Goal: Task Accomplishment & Management: Use online tool/utility

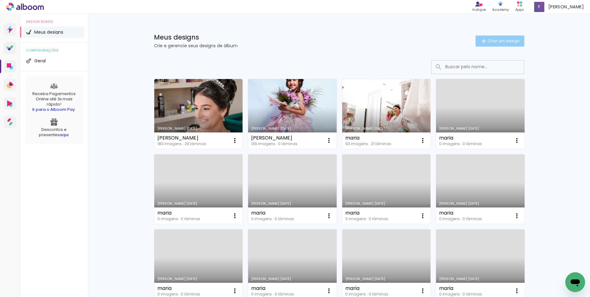
click at [500, 40] on span "Criar um design" at bounding box center [503, 41] width 32 height 4
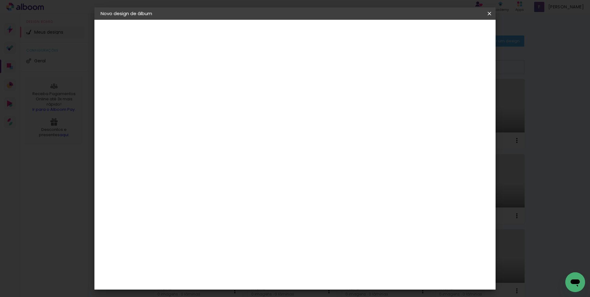
click at [201, 84] on input at bounding box center [201, 83] width 0 height 10
type input "m"
type input "[PERSON_NAME]"
type paper-input "[PERSON_NAME]"
click at [0, 0] on slot "Avançar" at bounding box center [0, 0] width 0 height 0
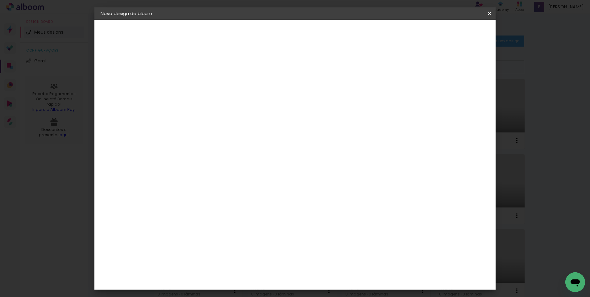
click at [0, 0] on slot "Tamanho Livre" at bounding box center [0, 0] width 0 height 0
click at [0, 0] on slot "Avançar" at bounding box center [0, 0] width 0 height 0
click at [189, 174] on input "30" at bounding box center [182, 175] width 16 height 9
drag, startPoint x: 188, startPoint y: 174, endPoint x: 176, endPoint y: 173, distance: 11.8
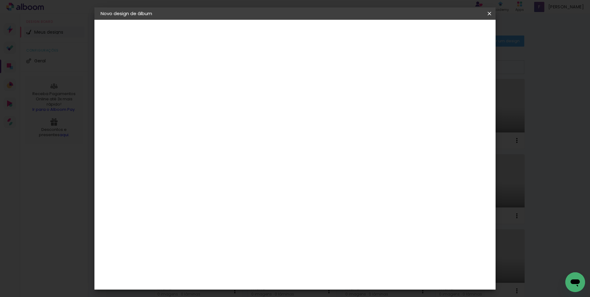
click at [176, 173] on input "30" at bounding box center [182, 175] width 16 height 9
type input "25,4"
type paper-input "25,4"
click at [336, 238] on input "60" at bounding box center [329, 238] width 16 height 9
type input "6"
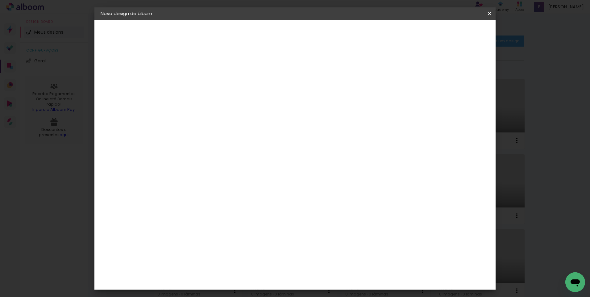
scroll to position [58, 0]
type input "50,8"
type paper-input "50,8"
click at [451, 34] on span "Iniciar design" at bounding box center [436, 33] width 28 height 4
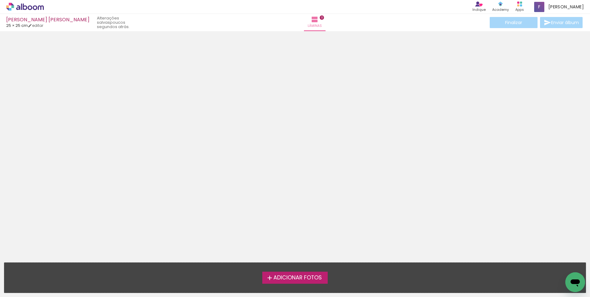
click at [295, 278] on span "Adicionar Fotos" at bounding box center [297, 278] width 48 height 6
click at [0, 0] on input "file" at bounding box center [0, 0] width 0 height 0
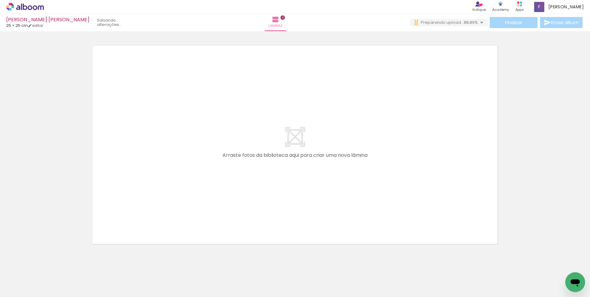
click at [28, 287] on span "Adicionar Fotos" at bounding box center [22, 288] width 19 height 7
click at [0, 0] on input "file" at bounding box center [0, 0] width 0 height 0
click at [51, 290] on iron-horizontal-list at bounding box center [44, 277] width 12 height 39
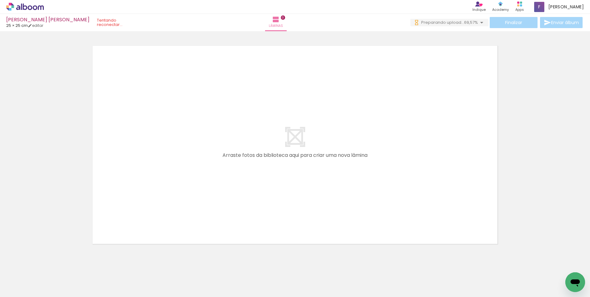
click at [7, 288] on iron-icon at bounding box center [8, 288] width 7 height 7
click at [0, 0] on input "file" at bounding box center [0, 0] width 0 height 0
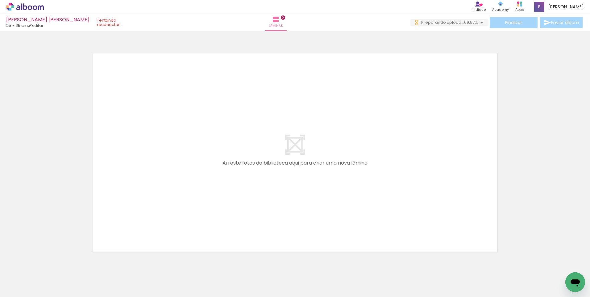
scroll to position [0, 3849]
click at [479, 22] on iron-icon at bounding box center [481, 22] width 7 height 7
click at [29, 286] on span "Adicionar Fotos" at bounding box center [22, 288] width 19 height 7
click at [0, 0] on input "file" at bounding box center [0, 0] width 0 height 0
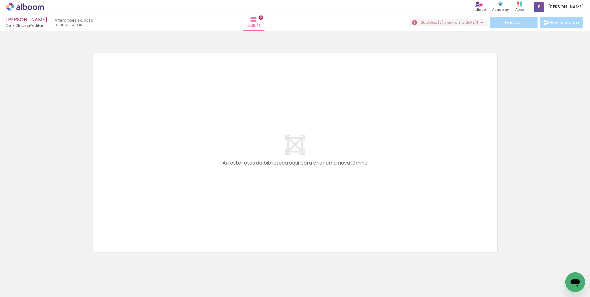
scroll to position [0, 293]
click at [51, 275] on iron-horizontal-list at bounding box center [44, 277] width 12 height 39
click at [51, 266] on iron-horizontal-list at bounding box center [44, 277] width 12 height 39
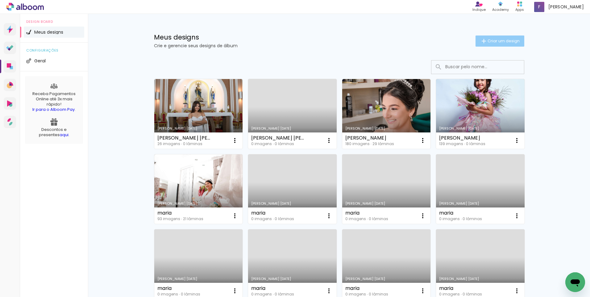
click at [489, 40] on span "Criar um design" at bounding box center [503, 41] width 32 height 4
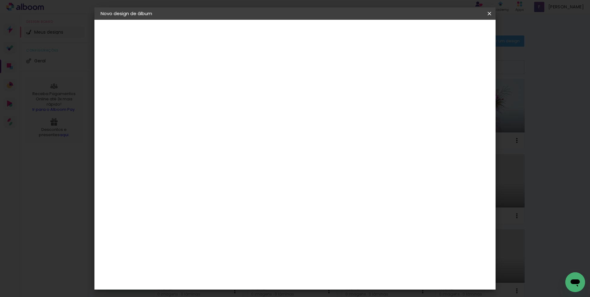
click at [201, 84] on input at bounding box center [201, 83] width 0 height 10
type input "MD"
type paper-input "MD"
click at [265, 36] on paper-button "Avançar" at bounding box center [249, 32] width 30 height 10
click at [317, 96] on paper-item "Tamanho Livre" at bounding box center [287, 94] width 59 height 14
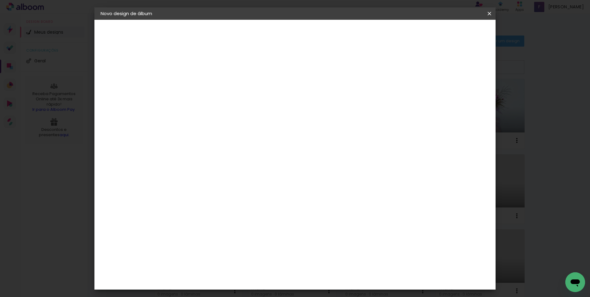
click at [0, 0] on slot "Tamanho Livre" at bounding box center [0, 0] width 0 height 0
click at [0, 0] on slot "Avançar" at bounding box center [0, 0] width 0 height 0
drag, startPoint x: 189, startPoint y: 175, endPoint x: 179, endPoint y: 172, distance: 9.9
click at [179, 172] on input "30" at bounding box center [182, 175] width 16 height 9
type input "25,4"
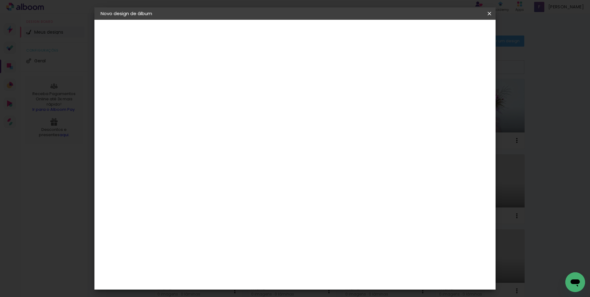
type paper-input "25,4"
drag, startPoint x: 336, startPoint y: 239, endPoint x: 327, endPoint y: 241, distance: 9.2
click at [327, 241] on input "60" at bounding box center [329, 238] width 16 height 9
type input "50,8"
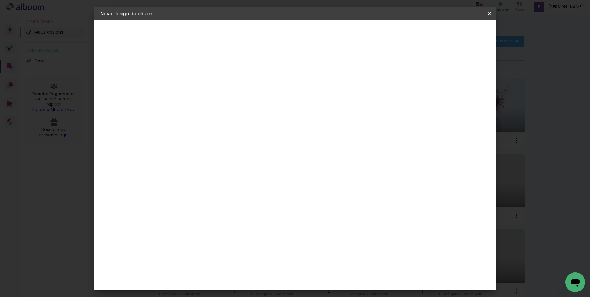
type paper-input "50,8"
click at [457, 29] on paper-button "Iniciar design" at bounding box center [436, 32] width 40 height 10
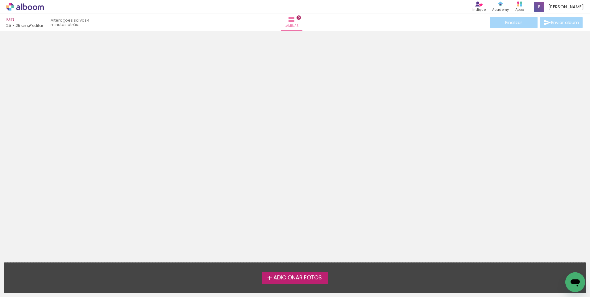
click at [462, 63] on div at bounding box center [295, 144] width 590 height 222
click at [286, 279] on span "Adicionar Fotos" at bounding box center [297, 278] width 48 height 6
click at [0, 0] on input "file" at bounding box center [0, 0] width 0 height 0
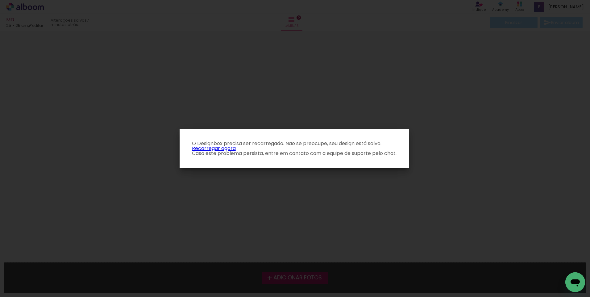
click at [218, 148] on link "Recarregar agora" at bounding box center [214, 148] width 44 height 7
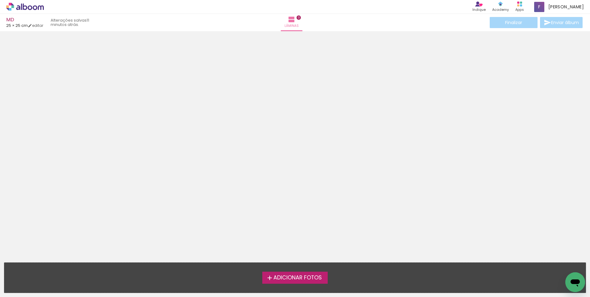
click at [244, 176] on div at bounding box center [295, 144] width 590 height 222
click at [296, 278] on span "Adicionar Fotos" at bounding box center [297, 278] width 48 height 6
click at [0, 0] on input "file" at bounding box center [0, 0] width 0 height 0
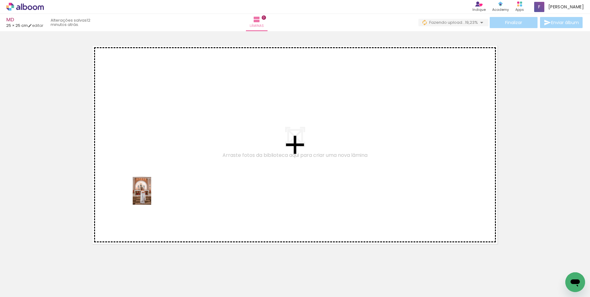
drag, startPoint x: 131, startPoint y: 277, endPoint x: 151, endPoint y: 195, distance: 84.1
click at [151, 195] on quentale-workspace at bounding box center [295, 148] width 590 height 297
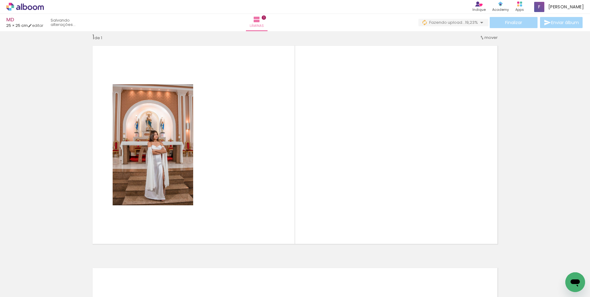
scroll to position [8, 0]
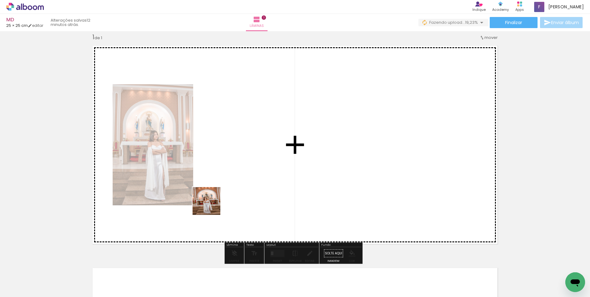
drag, startPoint x: 170, startPoint y: 288, endPoint x: 198, endPoint y: 227, distance: 67.3
click at [222, 192] on quentale-workspace at bounding box center [295, 148] width 590 height 297
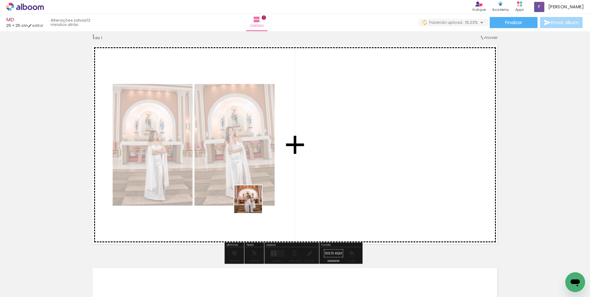
drag, startPoint x: 206, startPoint y: 281, endPoint x: 262, endPoint y: 189, distance: 107.9
click at [262, 189] on quentale-workspace at bounding box center [295, 148] width 590 height 297
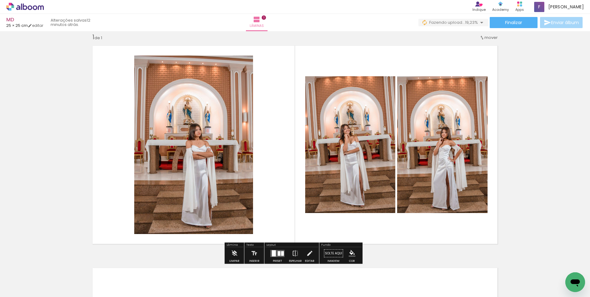
click at [278, 252] on div at bounding box center [279, 253] width 3 height 5
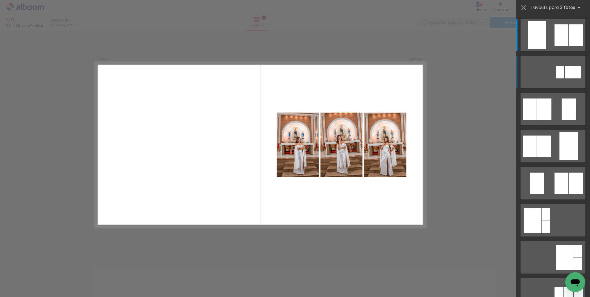
click at [566, 69] on div at bounding box center [568, 72] width 8 height 13
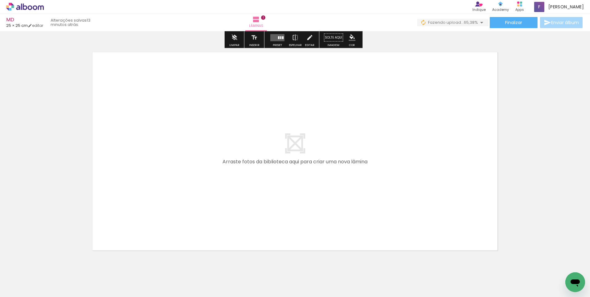
scroll to position [224, 0]
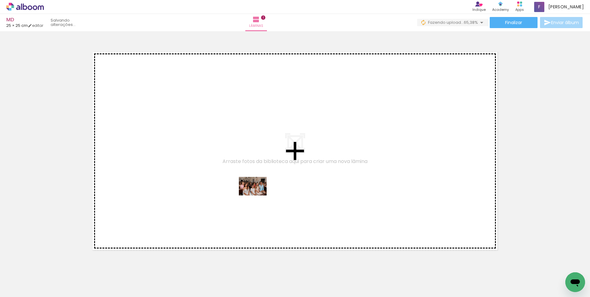
drag, startPoint x: 276, startPoint y: 277, endPoint x: 257, endPoint y: 194, distance: 85.1
click at [257, 194] on quentale-workspace at bounding box center [295, 148] width 590 height 297
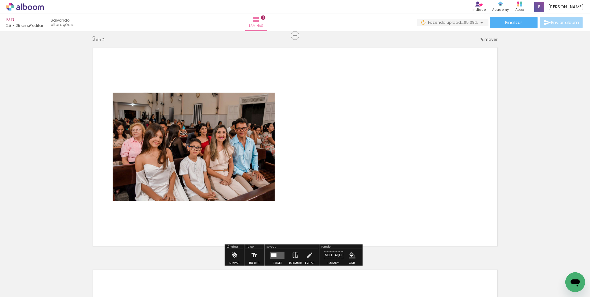
scroll to position [230, 0]
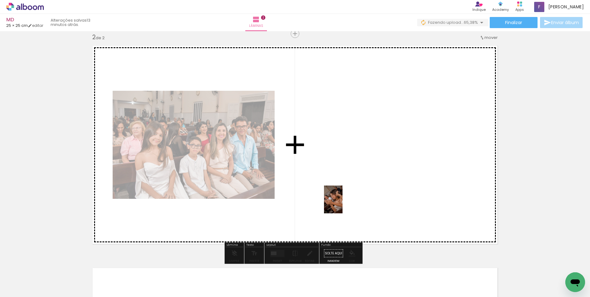
drag, startPoint x: 342, startPoint y: 281, endPoint x: 363, endPoint y: 264, distance: 26.8
click at [342, 197] on quentale-workspace at bounding box center [295, 148] width 590 height 297
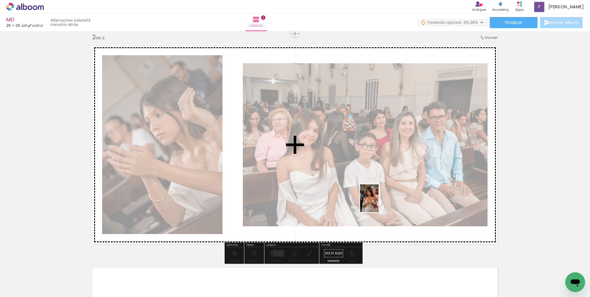
drag, startPoint x: 379, startPoint y: 288, endPoint x: 366, endPoint y: 213, distance: 75.7
click at [378, 197] on quentale-workspace at bounding box center [295, 148] width 590 height 297
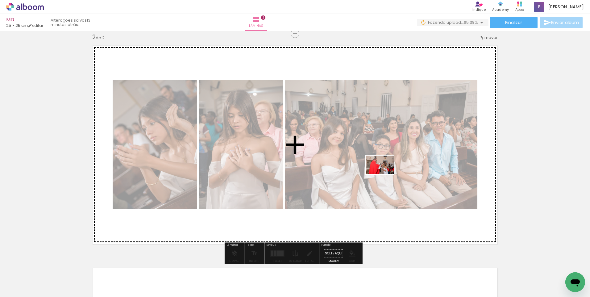
drag, startPoint x: 404, startPoint y: 243, endPoint x: 384, endPoint y: 174, distance: 71.9
click at [384, 174] on quentale-workspace at bounding box center [295, 148] width 590 height 297
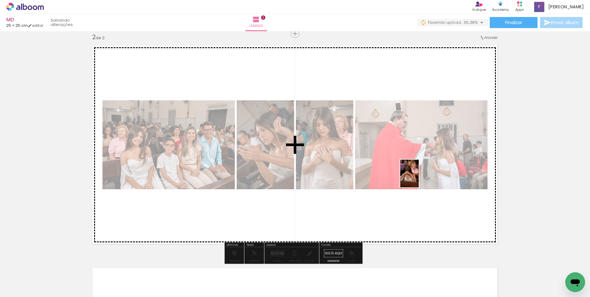
drag, startPoint x: 439, startPoint y: 282, endPoint x: 414, endPoint y: 170, distance: 115.3
click at [414, 170] on quentale-workspace at bounding box center [295, 148] width 590 height 297
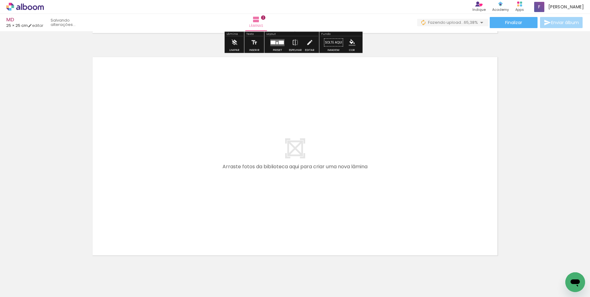
scroll to position [463, 0]
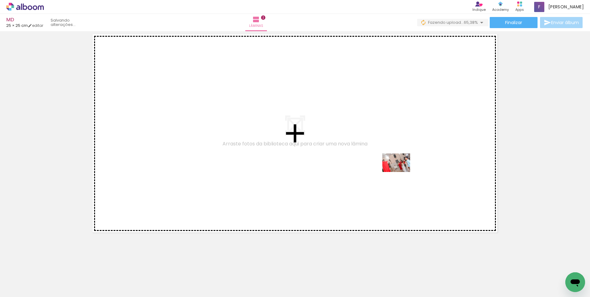
drag, startPoint x: 482, startPoint y: 276, endPoint x: 360, endPoint y: 228, distance: 130.8
click at [401, 171] on quentale-workspace at bounding box center [295, 148] width 590 height 297
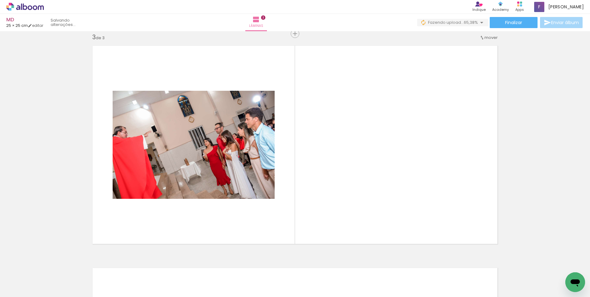
scroll to position [0, 208]
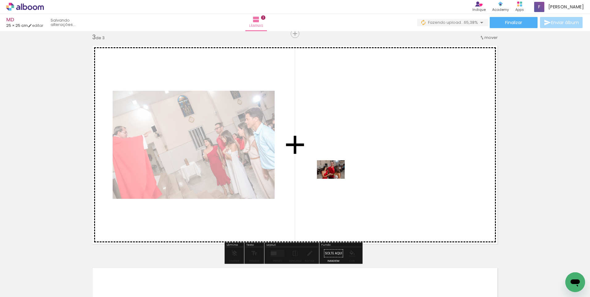
drag, startPoint x: 340, startPoint y: 283, endPoint x: 334, endPoint y: 178, distance: 105.6
click at [334, 178] on quentale-workspace at bounding box center [295, 148] width 590 height 297
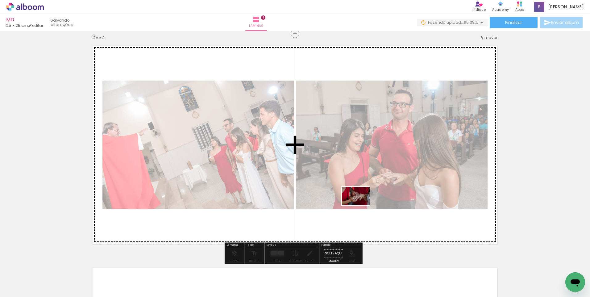
drag, startPoint x: 376, startPoint y: 278, endPoint x: 380, endPoint y: 220, distance: 58.1
click at [352, 189] on quentale-workspace at bounding box center [295, 148] width 590 height 297
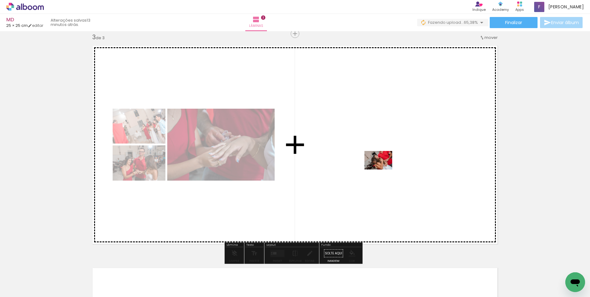
drag, startPoint x: 415, startPoint y: 274, endPoint x: 383, endPoint y: 169, distance: 109.9
click at [383, 169] on quentale-workspace at bounding box center [295, 148] width 590 height 297
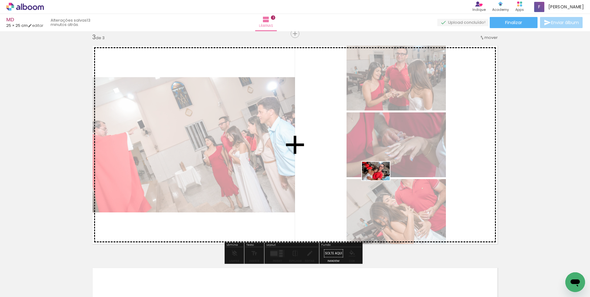
drag, startPoint x: 448, startPoint y: 264, endPoint x: 380, endPoint y: 180, distance: 107.9
click at [380, 180] on quentale-workspace at bounding box center [295, 148] width 590 height 297
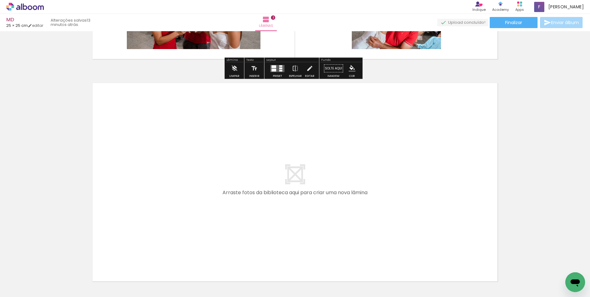
scroll to position [637, 0]
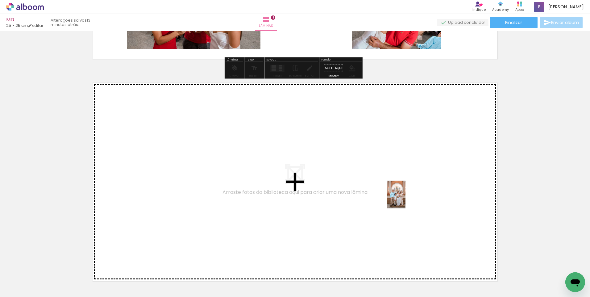
drag, startPoint x: 509, startPoint y: 279, endPoint x: 405, endPoint y: 199, distance: 131.0
click at [405, 199] on quentale-workspace at bounding box center [295, 148] width 590 height 297
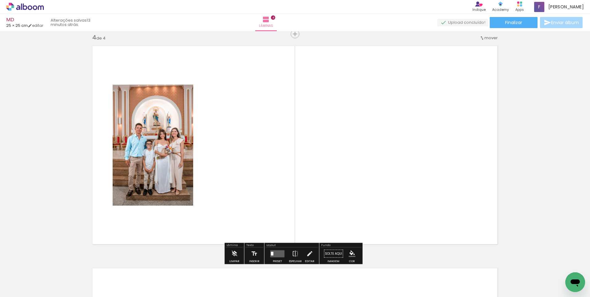
scroll to position [674, 0]
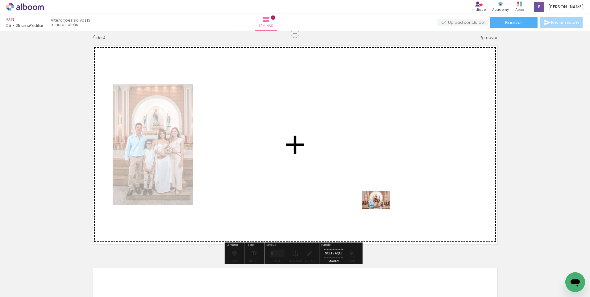
drag, startPoint x: 548, startPoint y: 280, endPoint x: 380, endPoint y: 209, distance: 181.8
click at [380, 209] on quentale-workspace at bounding box center [295, 148] width 590 height 297
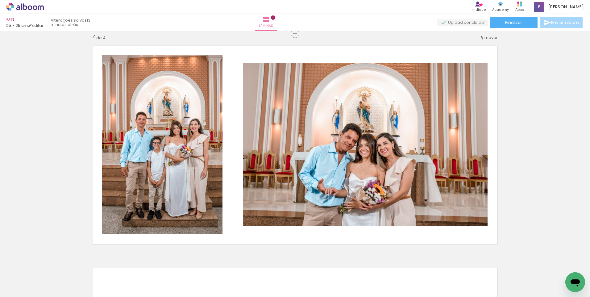
scroll to position [0, 361]
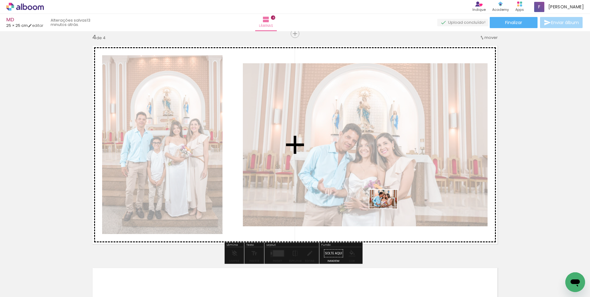
drag, startPoint x: 425, startPoint y: 278, endPoint x: 388, endPoint y: 208, distance: 79.7
click at [388, 208] on quentale-workspace at bounding box center [295, 148] width 590 height 297
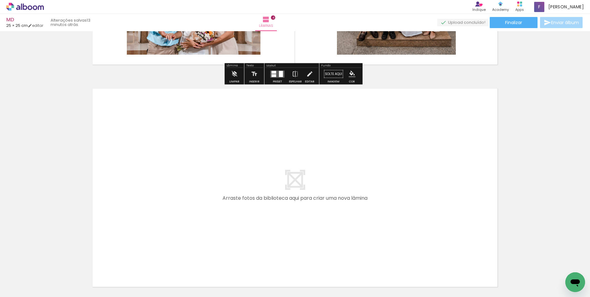
scroll to position [859, 0]
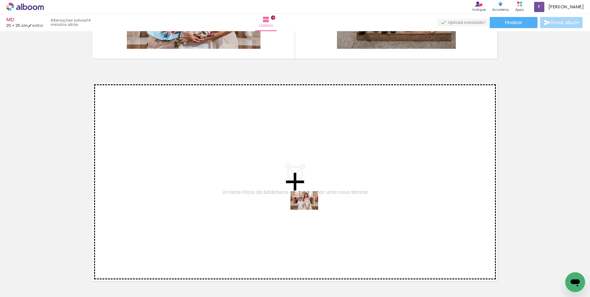
drag, startPoint x: 326, startPoint y: 265, endPoint x: 305, endPoint y: 196, distance: 71.7
click at [305, 196] on quentale-workspace at bounding box center [295, 148] width 590 height 297
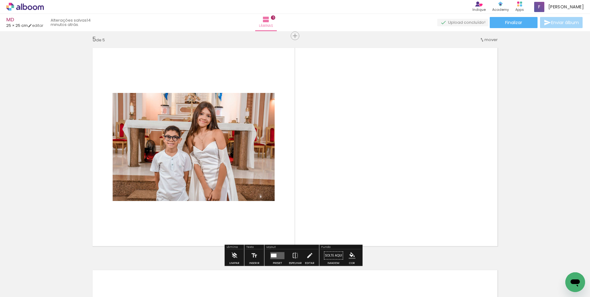
scroll to position [896, 0]
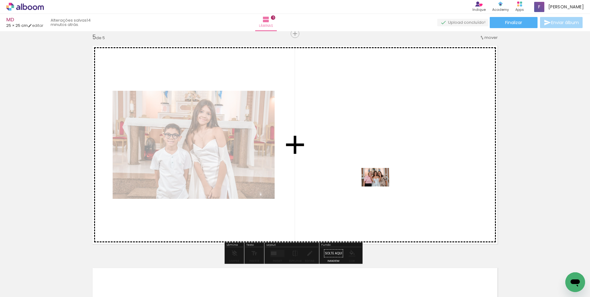
drag, startPoint x: 501, startPoint y: 279, endPoint x: 375, endPoint y: 179, distance: 161.0
click at [375, 179] on quentale-workspace at bounding box center [295, 148] width 590 height 297
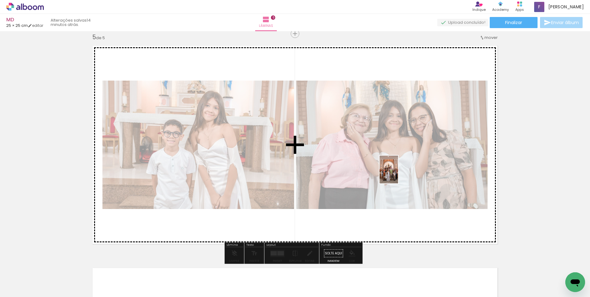
drag, startPoint x: 530, startPoint y: 279, endPoint x: 389, endPoint y: 174, distance: 175.9
click at [392, 172] on quentale-workspace at bounding box center [295, 148] width 590 height 297
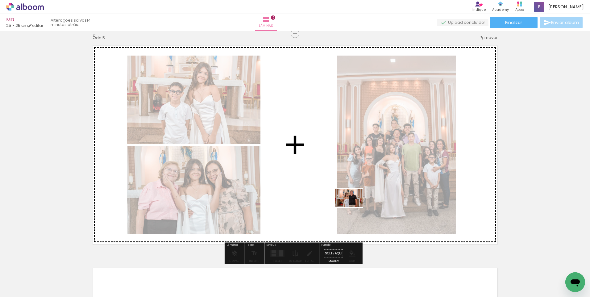
drag, startPoint x: 559, startPoint y: 273, endPoint x: 353, endPoint y: 207, distance: 216.1
click at [353, 207] on quentale-workspace at bounding box center [295, 148] width 590 height 297
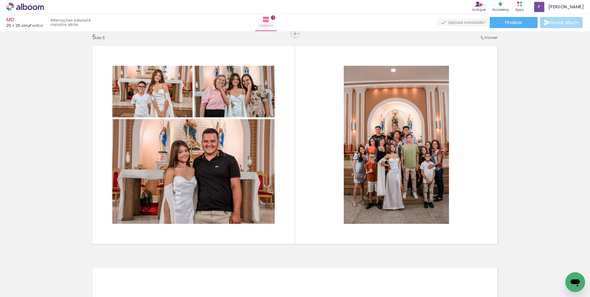
scroll to position [0, 0]
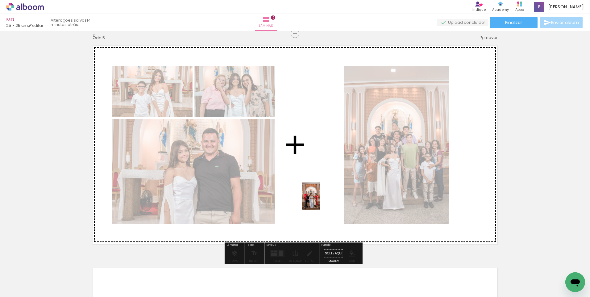
drag, startPoint x: 232, startPoint y: 283, endPoint x: 322, endPoint y: 198, distance: 123.2
click at [322, 198] on quentale-workspace at bounding box center [295, 148] width 590 height 297
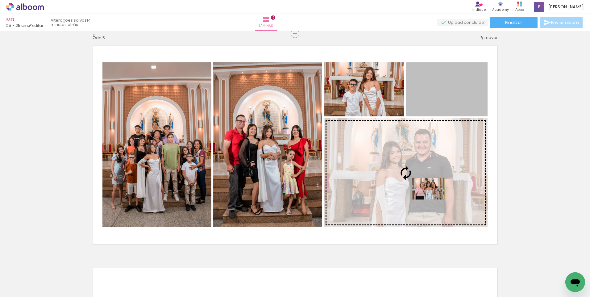
drag, startPoint x: 439, startPoint y: 96, endPoint x: 426, endPoint y: 188, distance: 93.1
click at [0, 0] on slot at bounding box center [0, 0] width 0 height 0
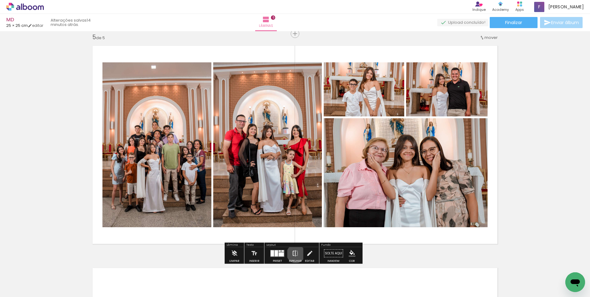
click at [294, 253] on iron-icon at bounding box center [295, 253] width 7 height 12
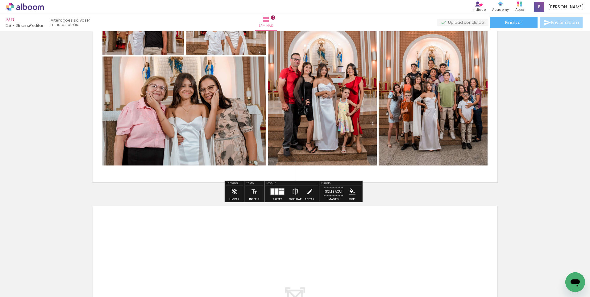
scroll to position [988, 0]
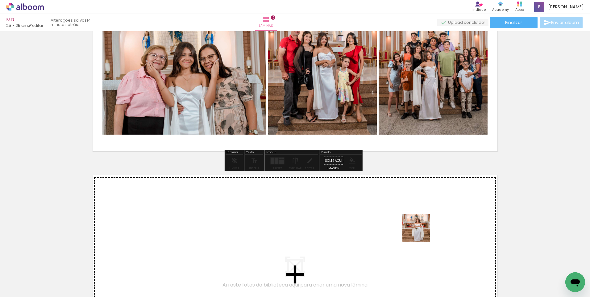
drag, startPoint x: 466, startPoint y: 282, endPoint x: 421, endPoint y: 231, distance: 68.1
click at [421, 231] on quentale-workspace at bounding box center [295, 148] width 590 height 297
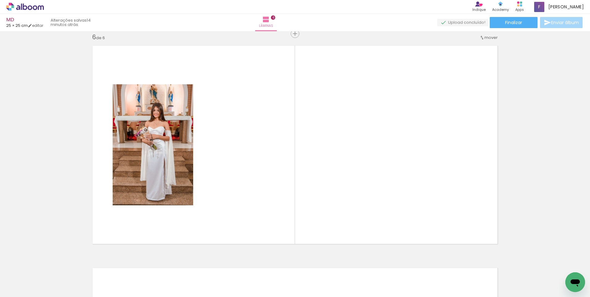
scroll to position [0, 0]
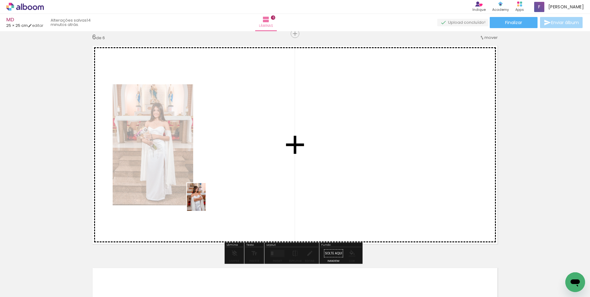
drag, startPoint x: 101, startPoint y: 282, endPoint x: 207, endPoint y: 200, distance: 134.7
click at [207, 200] on quentale-workspace at bounding box center [295, 148] width 590 height 297
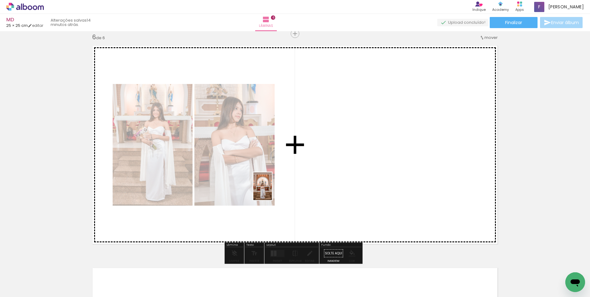
drag, startPoint x: 64, startPoint y: 278, endPoint x: 272, endPoint y: 191, distance: 226.0
click at [272, 191] on quentale-workspace at bounding box center [295, 148] width 590 height 297
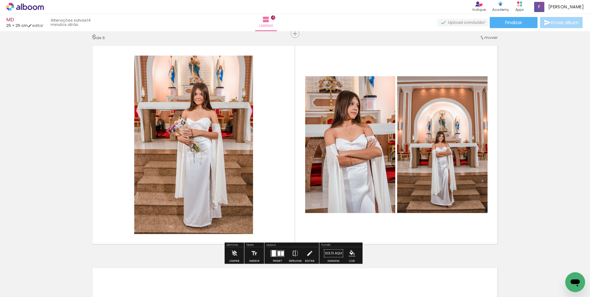
click at [278, 253] on div at bounding box center [279, 253] width 3 height 5
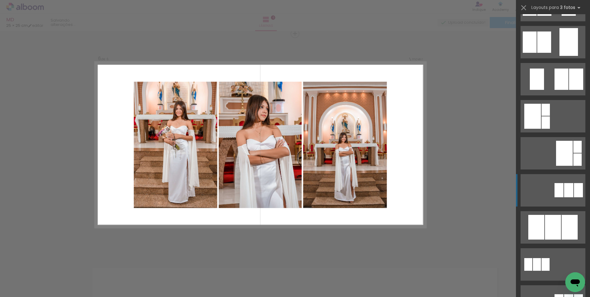
scroll to position [123, 0]
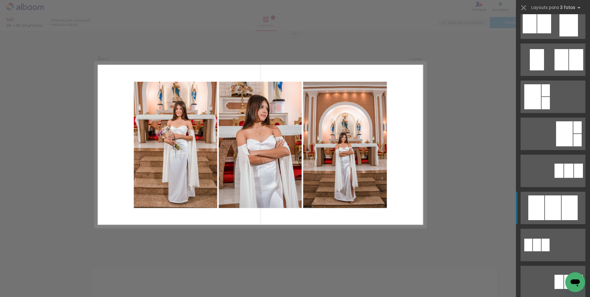
click at [545, 202] on div at bounding box center [553, 207] width 16 height 25
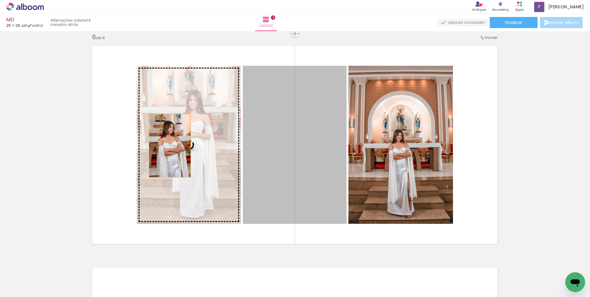
drag, startPoint x: 284, startPoint y: 162, endPoint x: 167, endPoint y: 146, distance: 117.7
click at [0, 0] on slot at bounding box center [0, 0] width 0 height 0
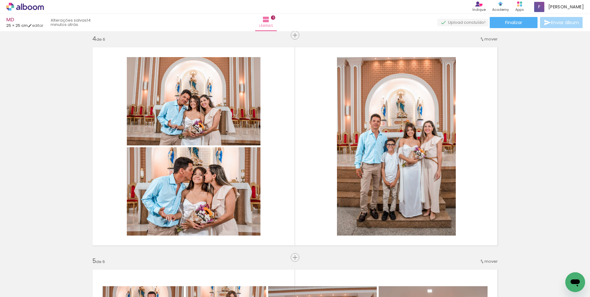
scroll to position [686, 0]
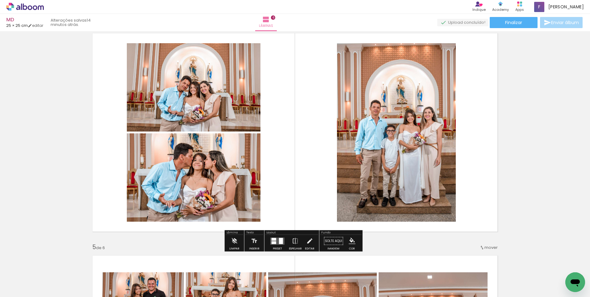
click at [271, 241] on div at bounding box center [273, 242] width 5 height 3
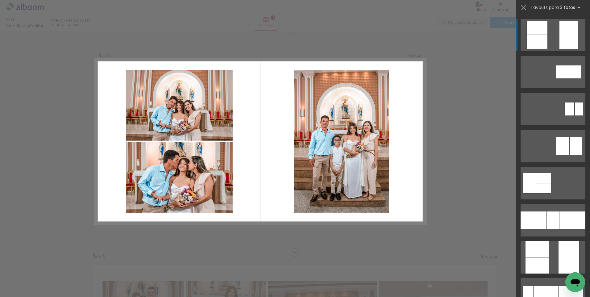
scroll to position [674, 0]
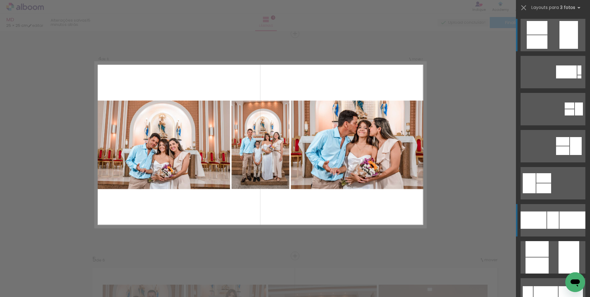
click at [547, 225] on div at bounding box center [553, 219] width 12 height 17
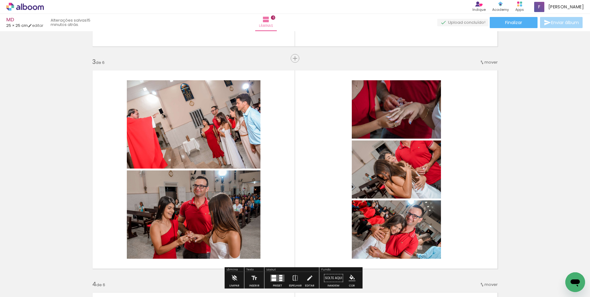
scroll to position [458, 0]
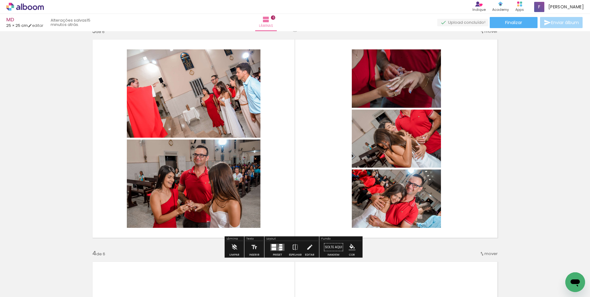
click at [279, 248] on div at bounding box center [280, 249] width 3 height 2
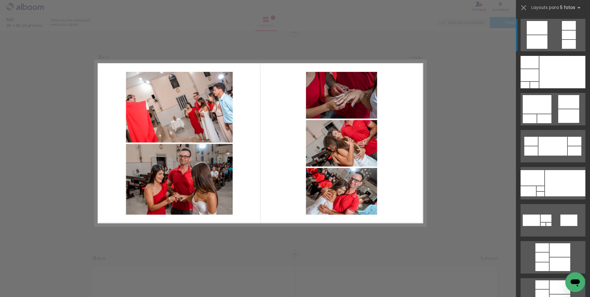
scroll to position [452, 0]
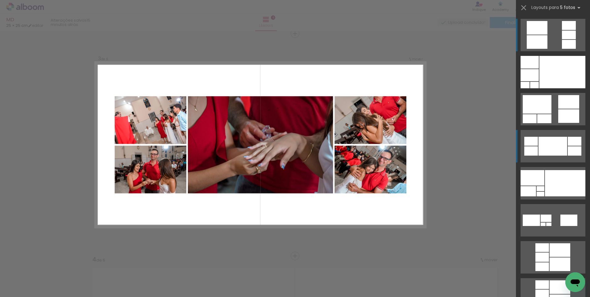
click at [550, 151] on div at bounding box center [552, 146] width 29 height 19
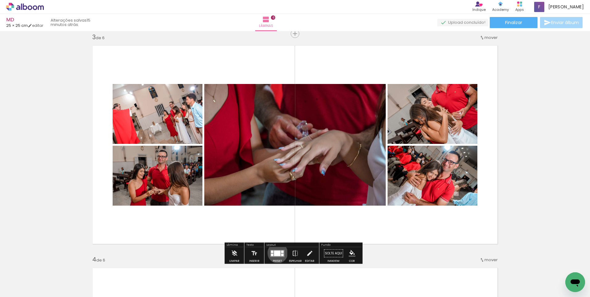
click at [275, 253] on div at bounding box center [277, 253] width 6 height 6
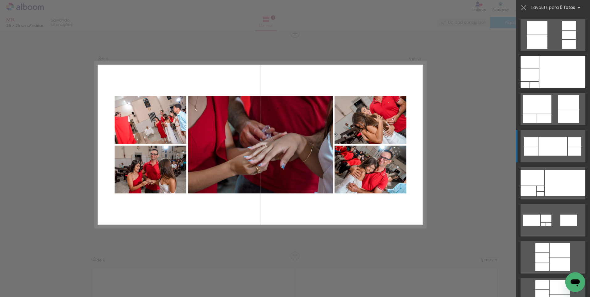
scroll to position [111, 0]
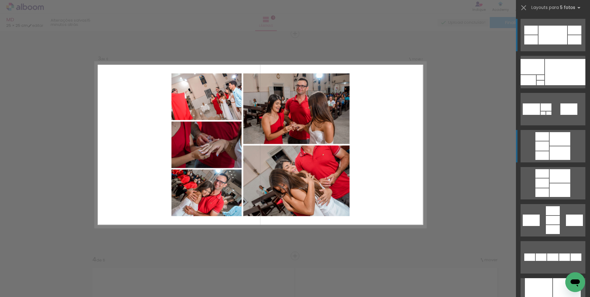
click at [563, 146] on quentale-layouter at bounding box center [552, 146] width 65 height 32
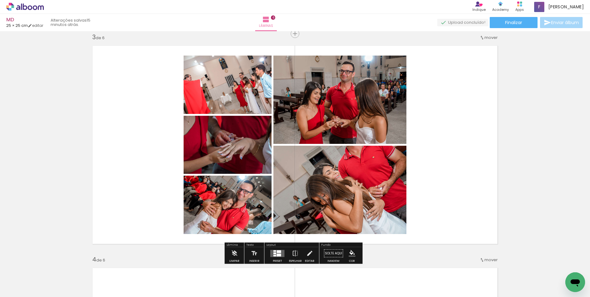
click at [277, 255] on div at bounding box center [279, 254] width 4 height 3
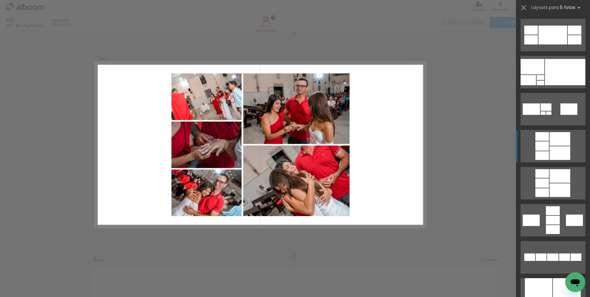
scroll to position [222, 0]
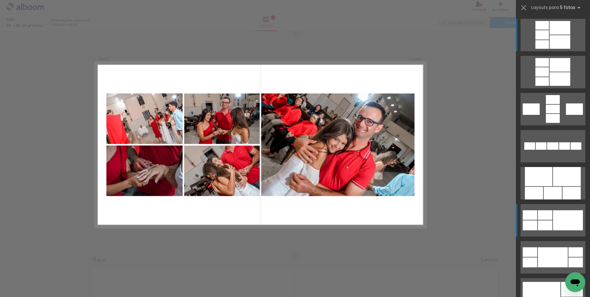
click at [545, 214] on div at bounding box center [544, 215] width 14 height 10
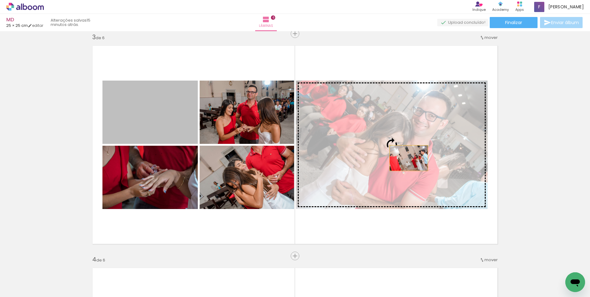
drag, startPoint x: 169, startPoint y: 117, endPoint x: 406, endPoint y: 158, distance: 240.9
click at [0, 0] on slot at bounding box center [0, 0] width 0 height 0
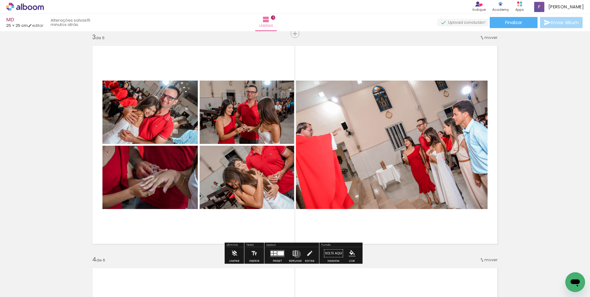
click at [295, 254] on iron-icon at bounding box center [295, 253] width 7 height 12
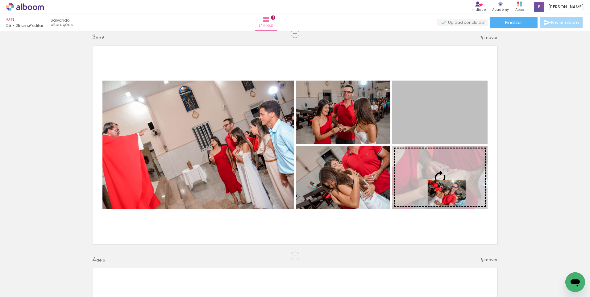
drag, startPoint x: 447, startPoint y: 119, endPoint x: 444, endPoint y: 193, distance: 73.4
click at [0, 0] on slot at bounding box center [0, 0] width 0 height 0
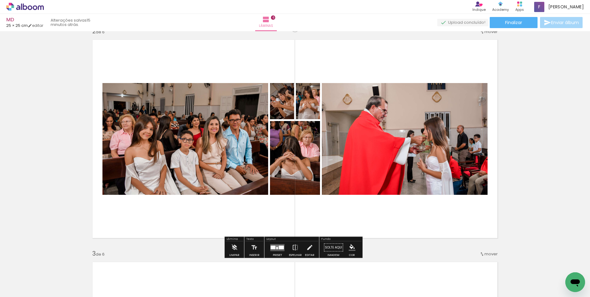
scroll to position [236, 0]
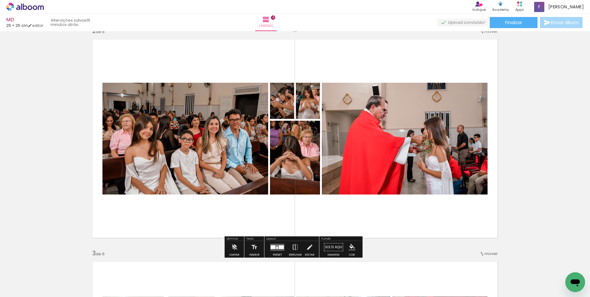
click at [276, 247] on div at bounding box center [277, 247] width 2 height 2
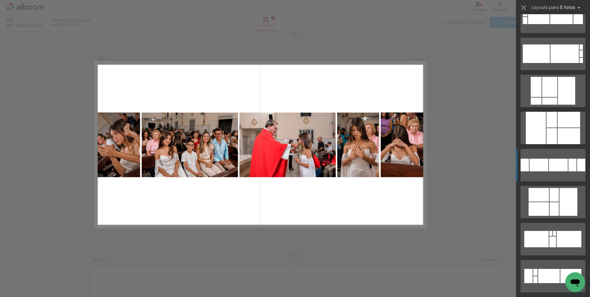
scroll to position [93, 0]
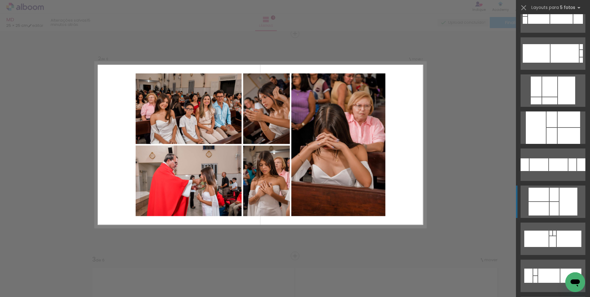
click at [549, 207] on div at bounding box center [553, 209] width 9 height 14
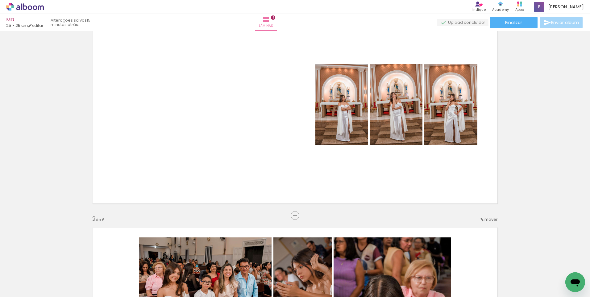
scroll to position [45, 0]
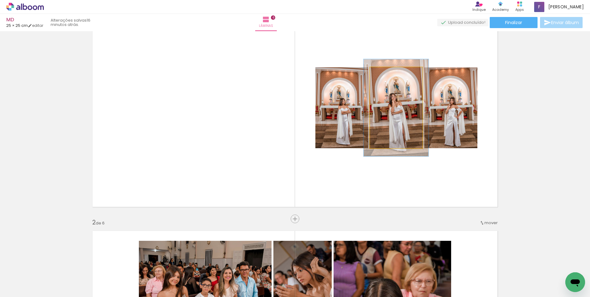
drag, startPoint x: 383, startPoint y: 73, endPoint x: 387, endPoint y: 70, distance: 5.3
click at [387, 70] on div at bounding box center [389, 74] width 10 height 10
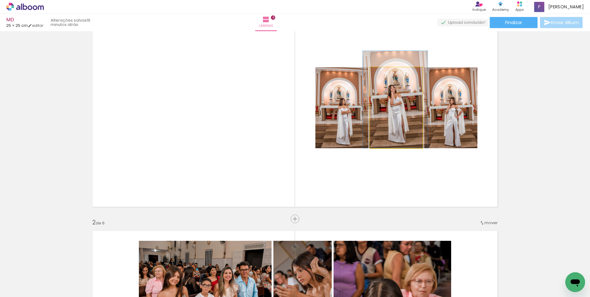
drag, startPoint x: 392, startPoint y: 113, endPoint x: 392, endPoint y: 105, distance: 8.0
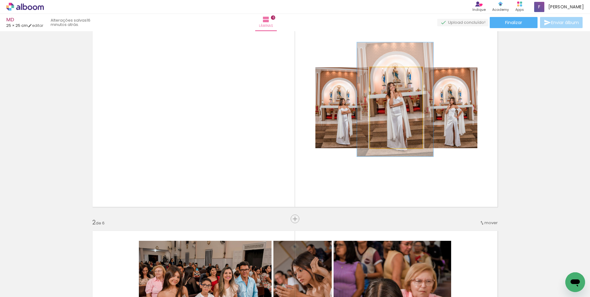
drag, startPoint x: 389, startPoint y: 73, endPoint x: 393, endPoint y: 72, distance: 5.3
type paper-slider "141"
click at [393, 72] on div at bounding box center [394, 74] width 6 height 6
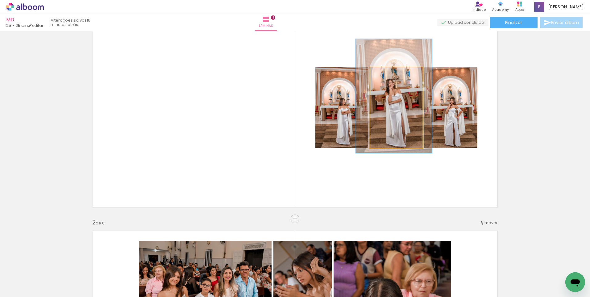
drag, startPoint x: 398, startPoint y: 121, endPoint x: 397, endPoint y: 118, distance: 3.6
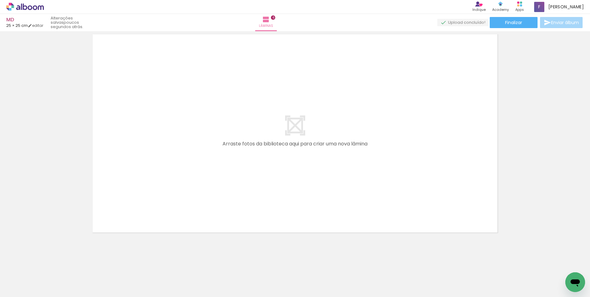
scroll to position [0, 361]
click at [21, 287] on span "Adicionar Fotos" at bounding box center [22, 288] width 19 height 7
click at [0, 0] on input "file" at bounding box center [0, 0] width 0 height 0
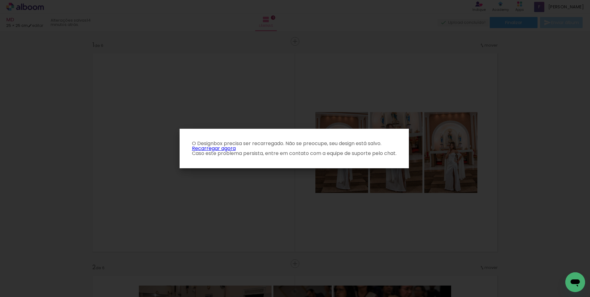
scroll to position [0, 361]
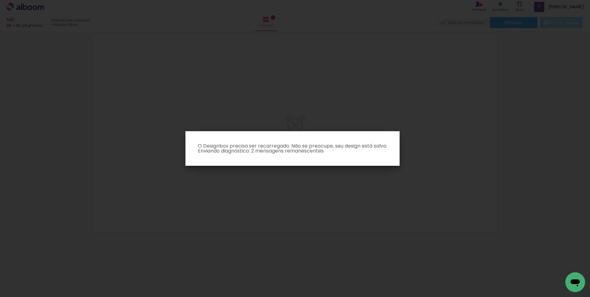
click at [224, 124] on iron-overlay-backdrop at bounding box center [295, 148] width 590 height 297
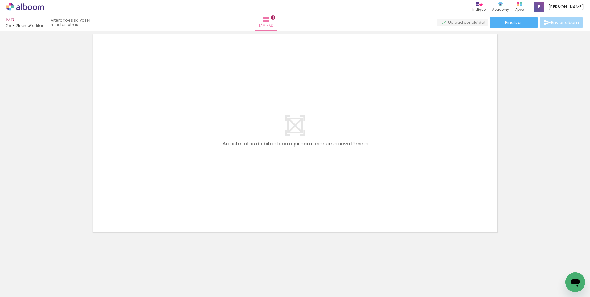
scroll to position [0, 361]
click at [11, 287] on iron-icon at bounding box center [8, 288] width 7 height 7
click at [0, 0] on input "file" at bounding box center [0, 0] width 0 height 0
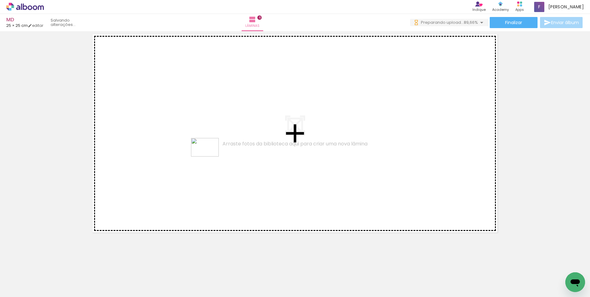
drag, startPoint x: 183, startPoint y: 280, endPoint x: 209, endPoint y: 156, distance: 126.8
click at [209, 156] on quentale-workspace at bounding box center [295, 148] width 590 height 297
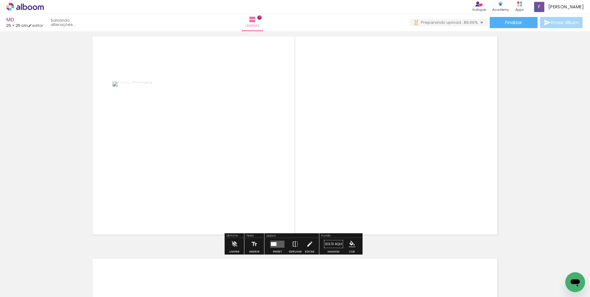
scroll to position [1340, 0]
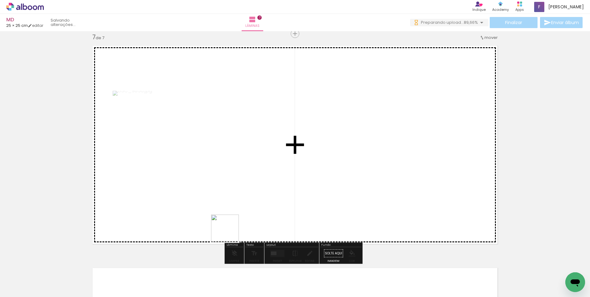
drag, startPoint x: 215, startPoint y: 281, endPoint x: 246, endPoint y: 175, distance: 110.2
click at [246, 175] on quentale-workspace at bounding box center [295, 148] width 590 height 297
drag, startPoint x: 247, startPoint y: 284, endPoint x: 270, endPoint y: 165, distance: 121.2
click at [270, 165] on quentale-workspace at bounding box center [295, 148] width 590 height 297
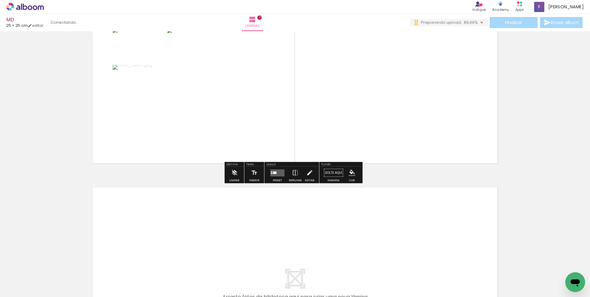
scroll to position [1419, 0]
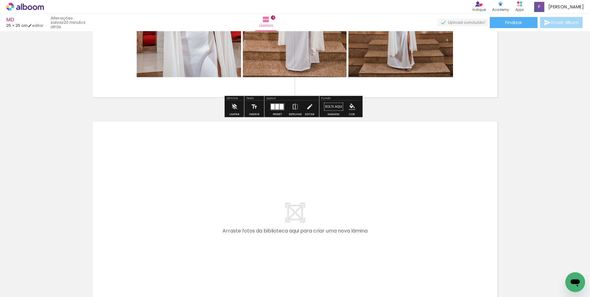
scroll to position [0, 361]
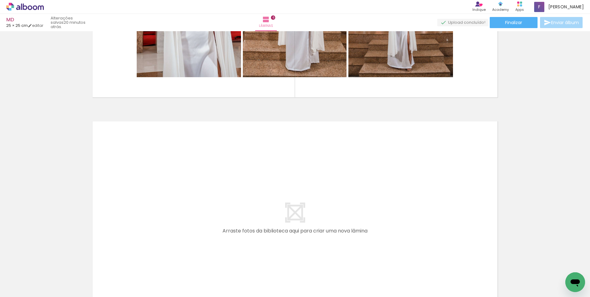
click at [26, 286] on span "Adicionar Fotos" at bounding box center [22, 288] width 19 height 7
click at [0, 0] on input "file" at bounding box center [0, 0] width 0 height 0
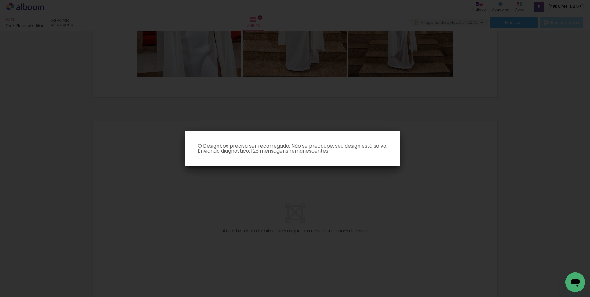
scroll to position [0, 0]
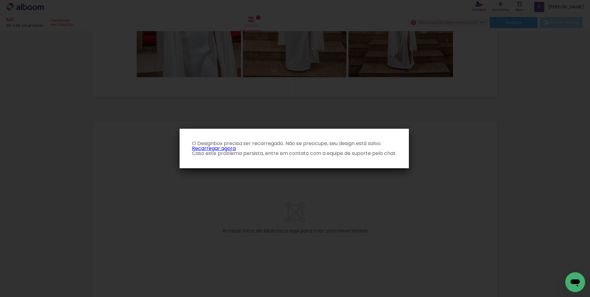
scroll to position [0, 817]
click at [226, 149] on link "Recarregar agora" at bounding box center [214, 148] width 44 height 7
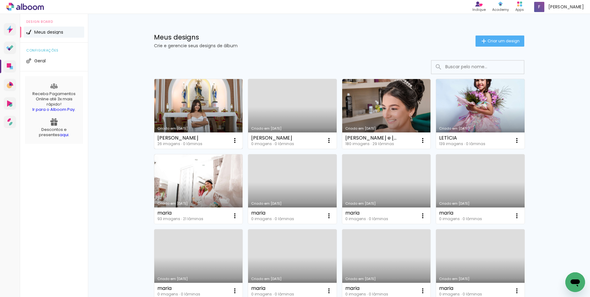
click at [230, 101] on link "Criado em [DATE]" at bounding box center [198, 114] width 89 height 70
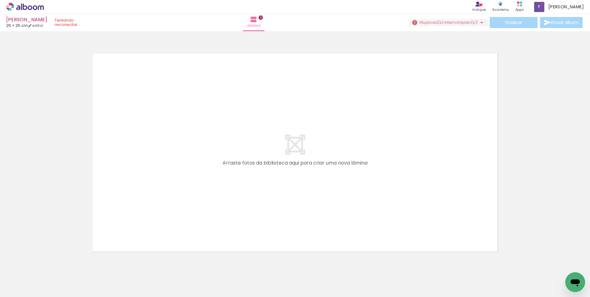
scroll to position [0, 361]
click at [30, 6] on icon at bounding box center [30, 7] width 5 height 5
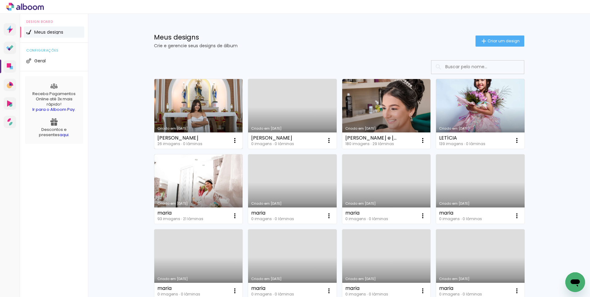
click at [209, 117] on link "Criado em [DATE]" at bounding box center [198, 114] width 89 height 70
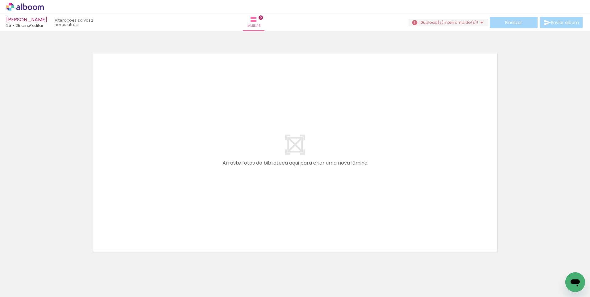
click at [466, 22] on span "upload(s) interrompido(s)!" at bounding box center [450, 22] width 55 height 6
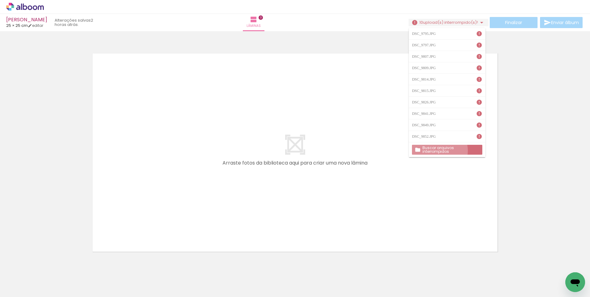
click at [0, 0] on slot "Buscar arquivos interrompidos" at bounding box center [0, 0] width 0 height 0
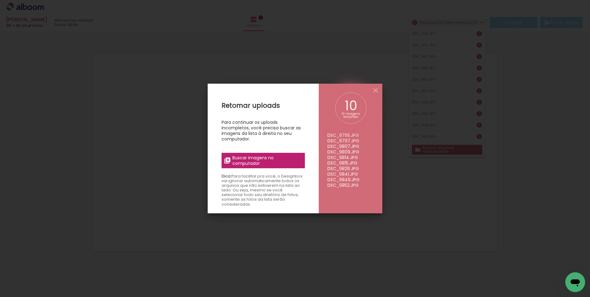
click at [266, 157] on span "Buscar imagens no computador" at bounding box center [266, 160] width 69 height 11
click at [0, 0] on input "file" at bounding box center [0, 0] width 0 height 0
click at [376, 92] on iron-icon at bounding box center [375, 90] width 7 height 7
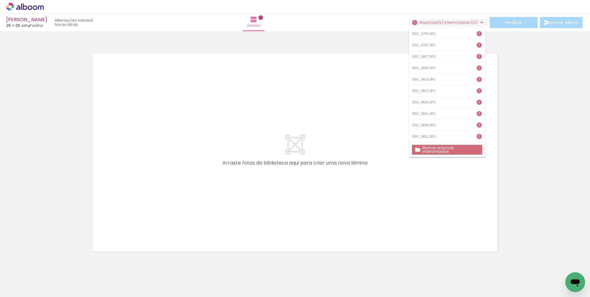
click at [480, 34] on iron-icon at bounding box center [479, 34] width 6 height 6
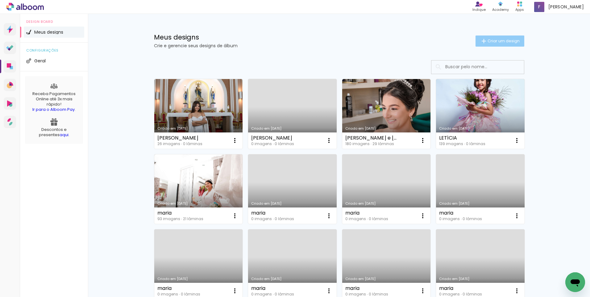
click at [507, 40] on span "Criar um design" at bounding box center [503, 41] width 32 height 4
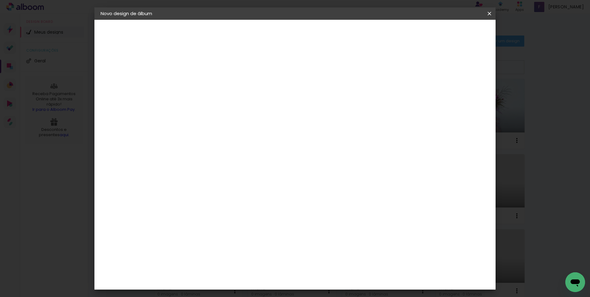
click at [201, 78] on input at bounding box center [201, 83] width 0 height 10
type input "md"
type paper-input "md"
click at [0, 0] on slot "Avançar" at bounding box center [0, 0] width 0 height 0
click at [317, 97] on paper-item "Tamanho Livre" at bounding box center [287, 94] width 59 height 14
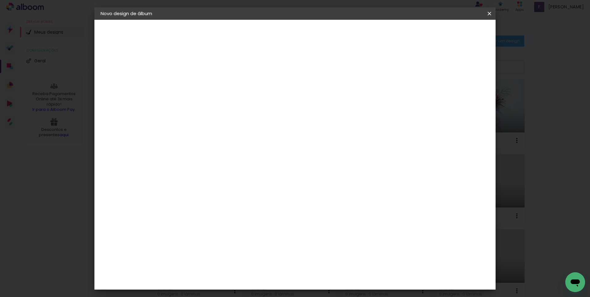
click at [0, 0] on slot "Avançar" at bounding box center [0, 0] width 0 height 0
click at [188, 174] on input "30" at bounding box center [182, 175] width 16 height 9
click at [187, 175] on input "30" at bounding box center [182, 175] width 16 height 9
drag, startPoint x: 190, startPoint y: 175, endPoint x: 180, endPoint y: 176, distance: 9.6
click at [180, 176] on input "30" at bounding box center [182, 175] width 16 height 9
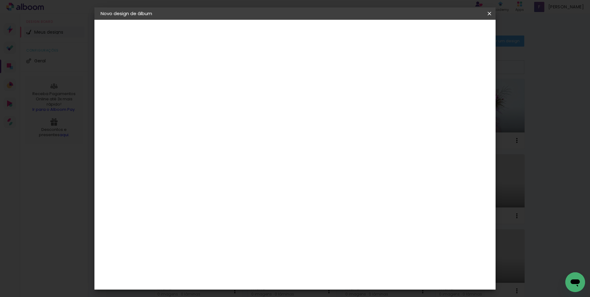
type input "25,4"
type paper-input "25,4"
drag, startPoint x: 336, startPoint y: 239, endPoint x: 328, endPoint y: 239, distance: 8.3
click at [328, 239] on input "60" at bounding box center [329, 238] width 16 height 9
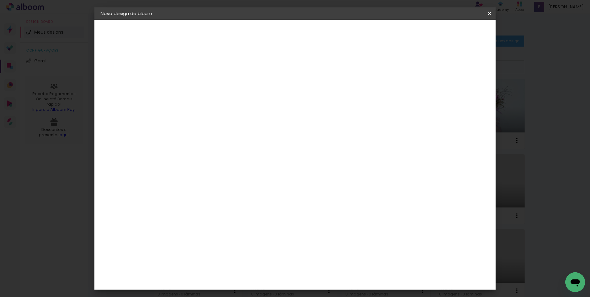
type input "50,8"
type paper-input "50,8"
click at [451, 31] on span "Iniciar design" at bounding box center [436, 33] width 28 height 4
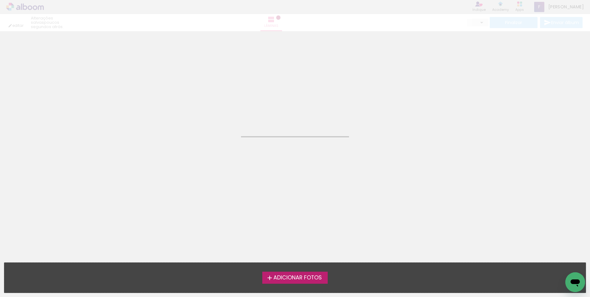
click at [297, 276] on span "Adicionar Fotos" at bounding box center [297, 278] width 48 height 6
click at [0, 0] on input "file" at bounding box center [0, 0] width 0 height 0
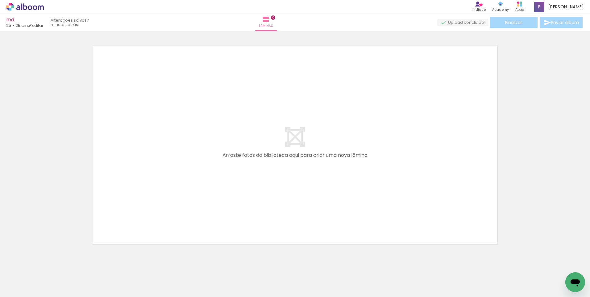
click at [536, 104] on div at bounding box center [295, 137] width 590 height 222
click at [28, 288] on span "Adicionar Fotos" at bounding box center [22, 288] width 19 height 7
click at [0, 0] on input "file" at bounding box center [0, 0] width 0 height 0
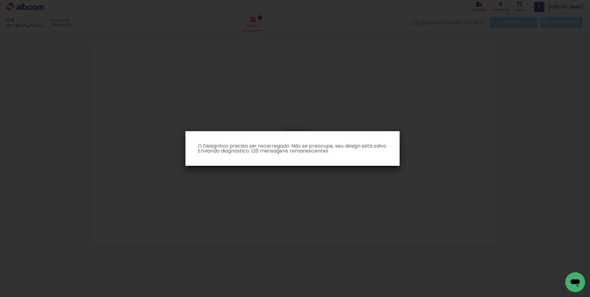
scroll to position [0, 0]
click at [464, 128] on iron-overlay-backdrop at bounding box center [295, 148] width 590 height 297
